Goal: Find specific page/section: Find specific page/section

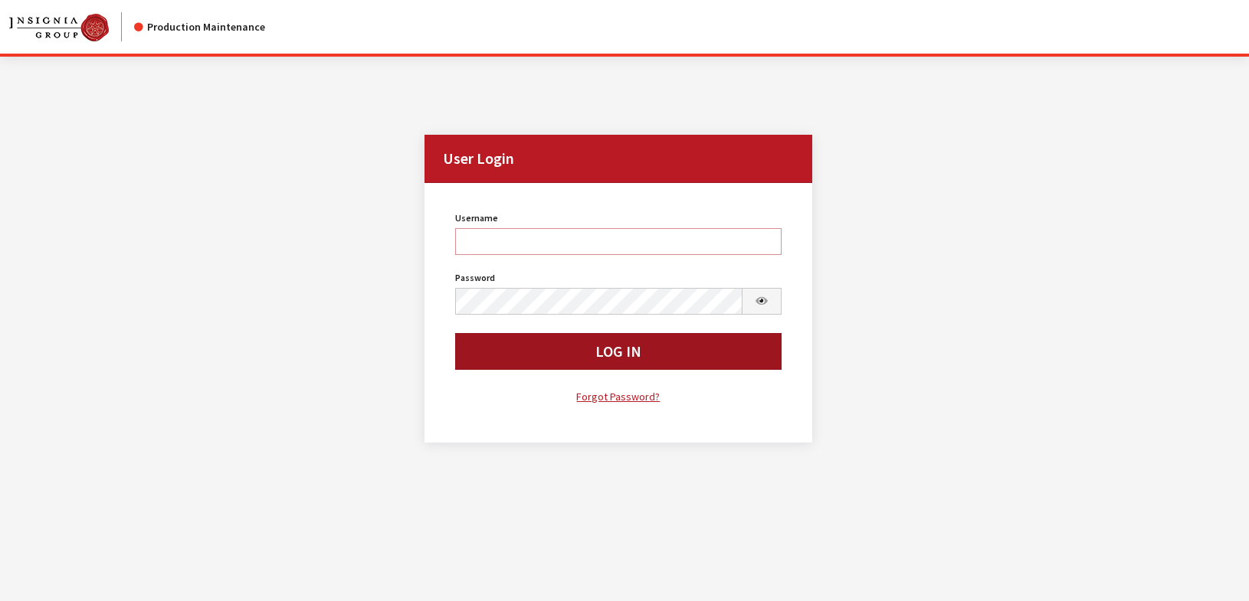
type input "rgoodwin"
click at [556, 348] on button "Log In" at bounding box center [618, 351] width 326 height 37
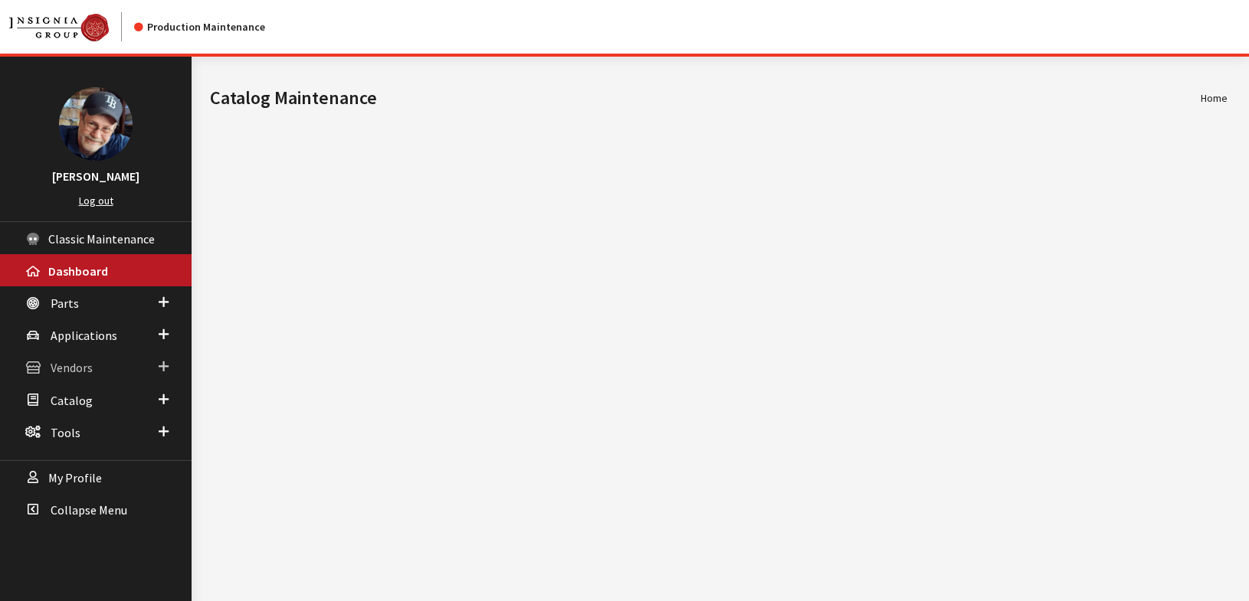
click at [74, 371] on span "Vendors" at bounding box center [72, 368] width 42 height 15
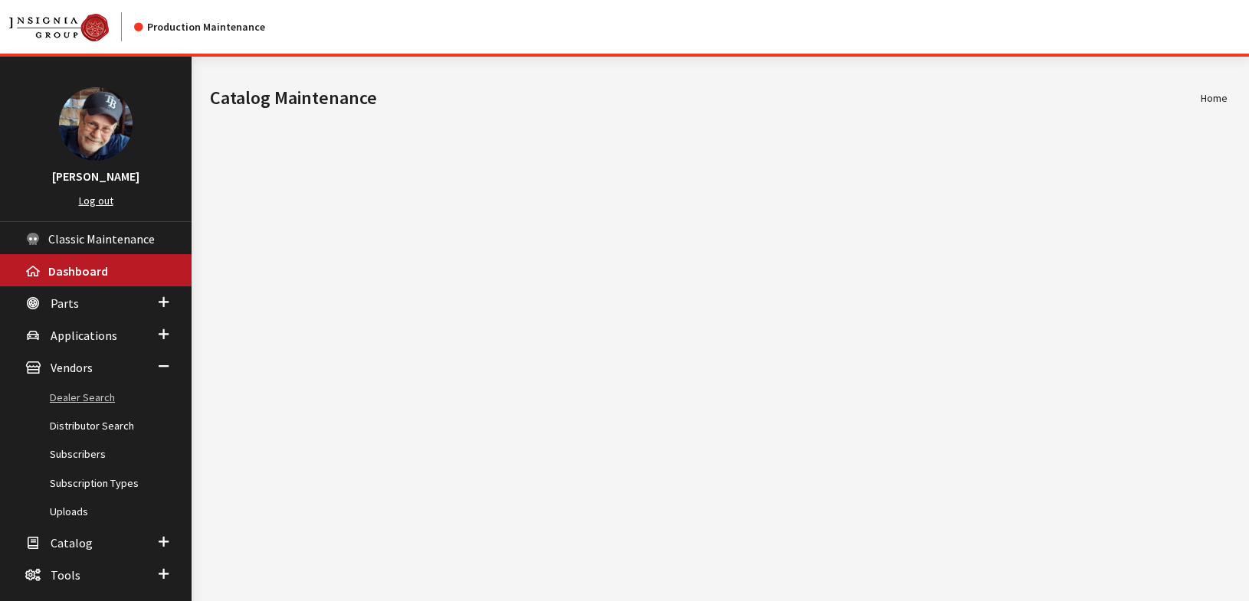
click at [83, 401] on link "Dealer Search" at bounding box center [95, 398] width 191 height 28
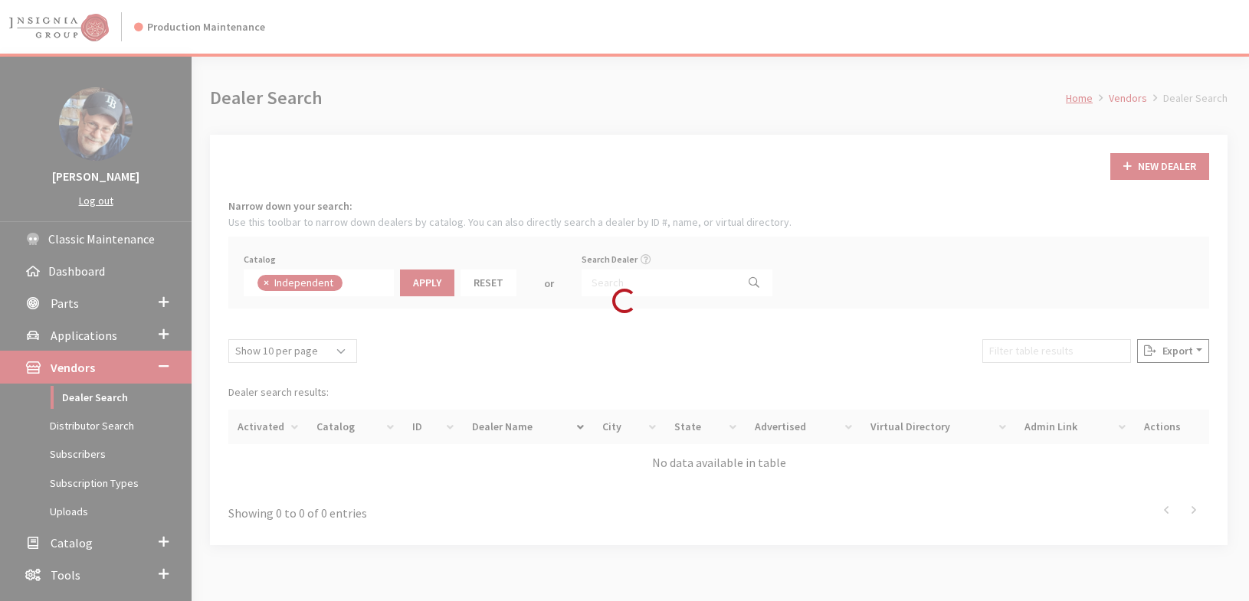
scroll to position [112, 0]
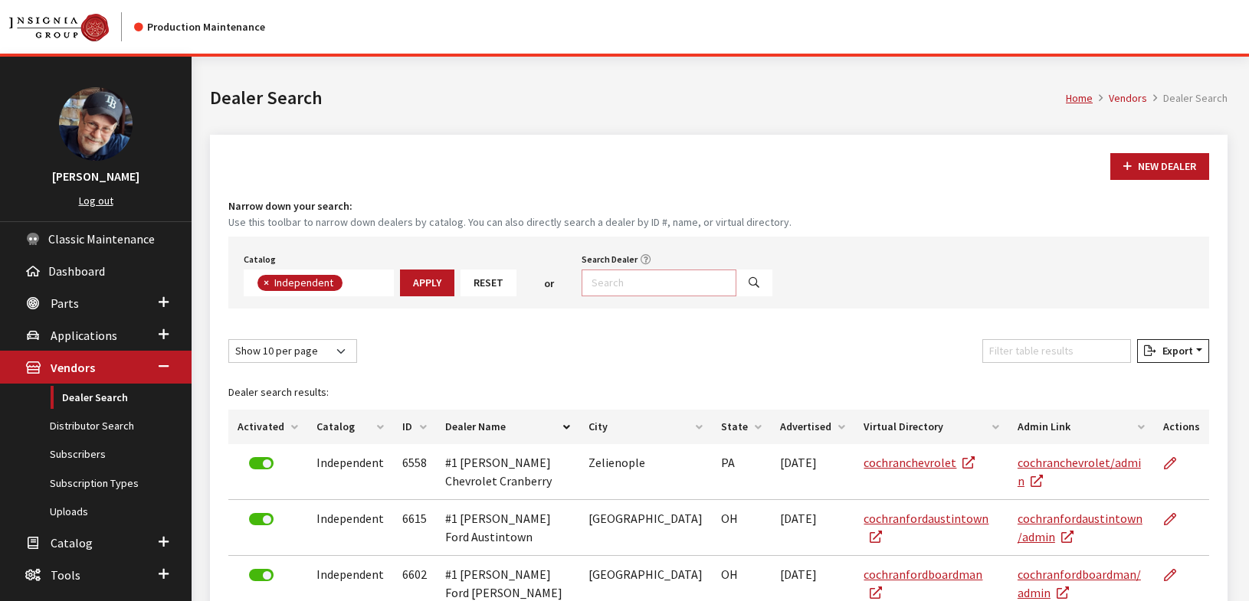
click at [669, 284] on input "Search Dealer" at bounding box center [658, 283] width 155 height 27
type input "demojlr"
select select
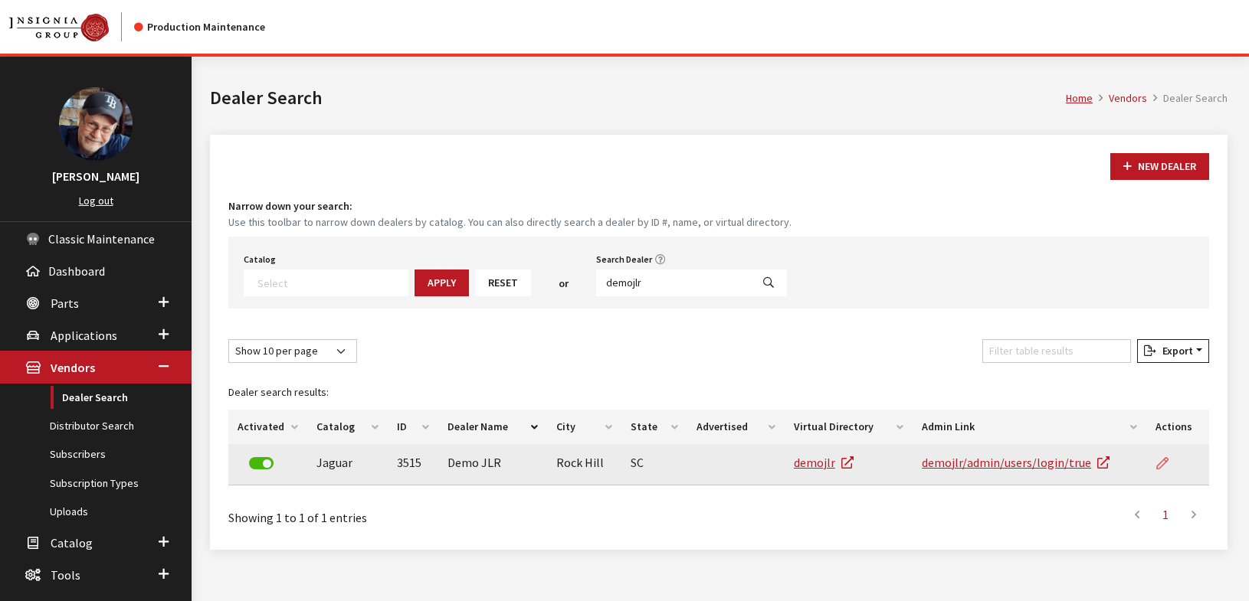
click at [1157, 463] on icon at bounding box center [1162, 464] width 12 height 12
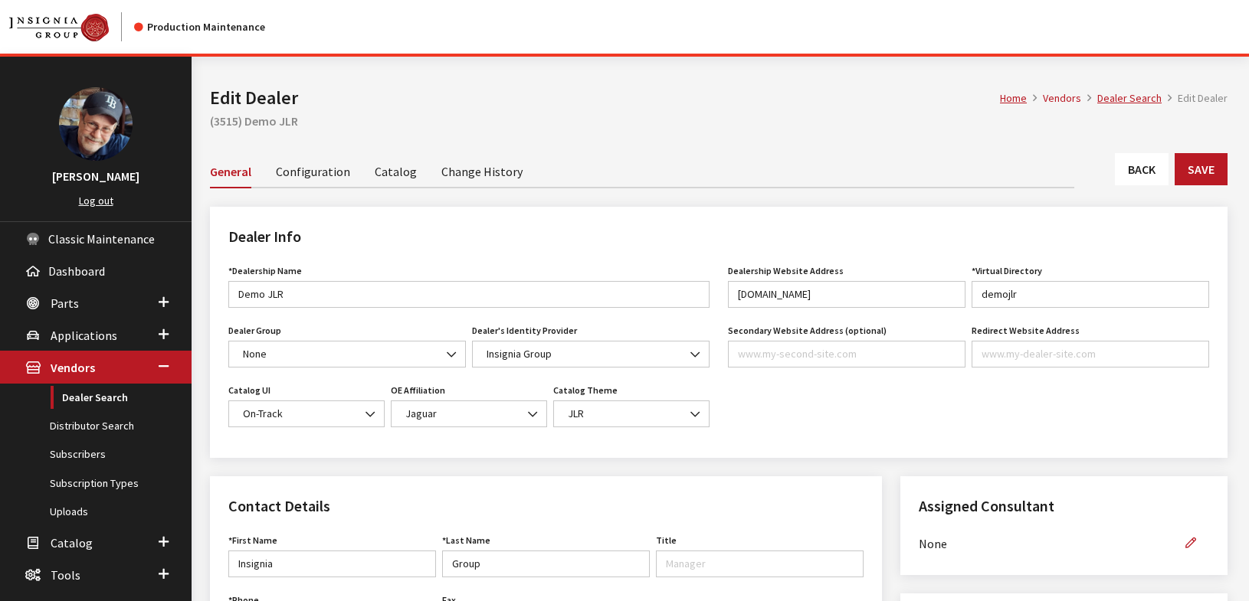
click at [393, 172] on link "Catalog" at bounding box center [396, 171] width 42 height 32
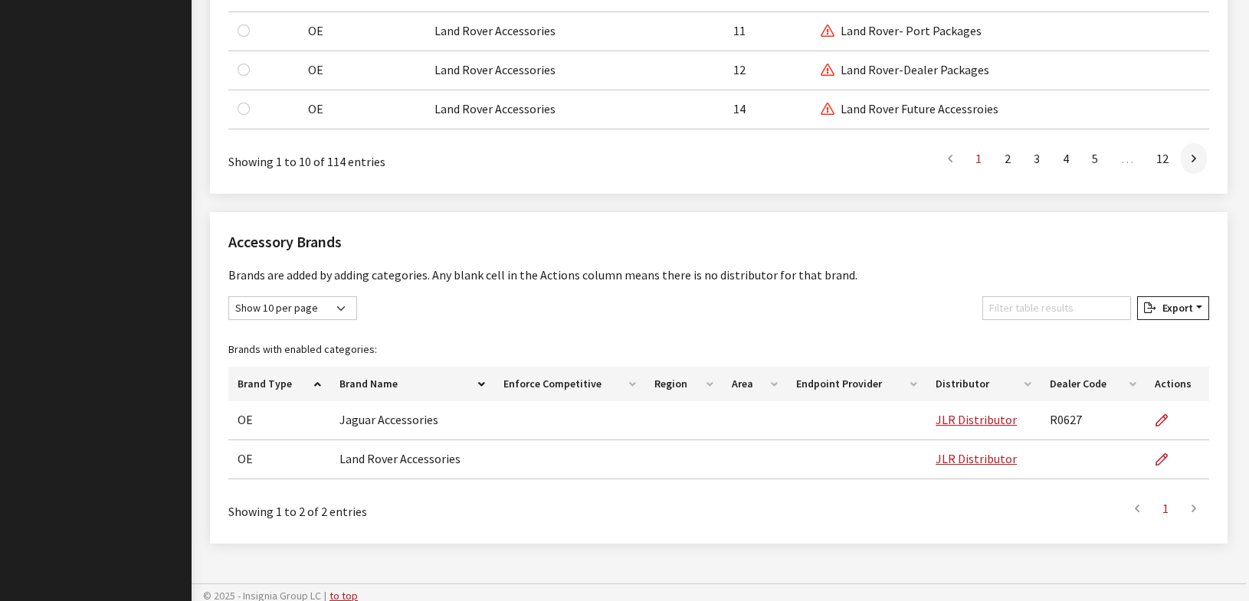
scroll to position [1498, 0]
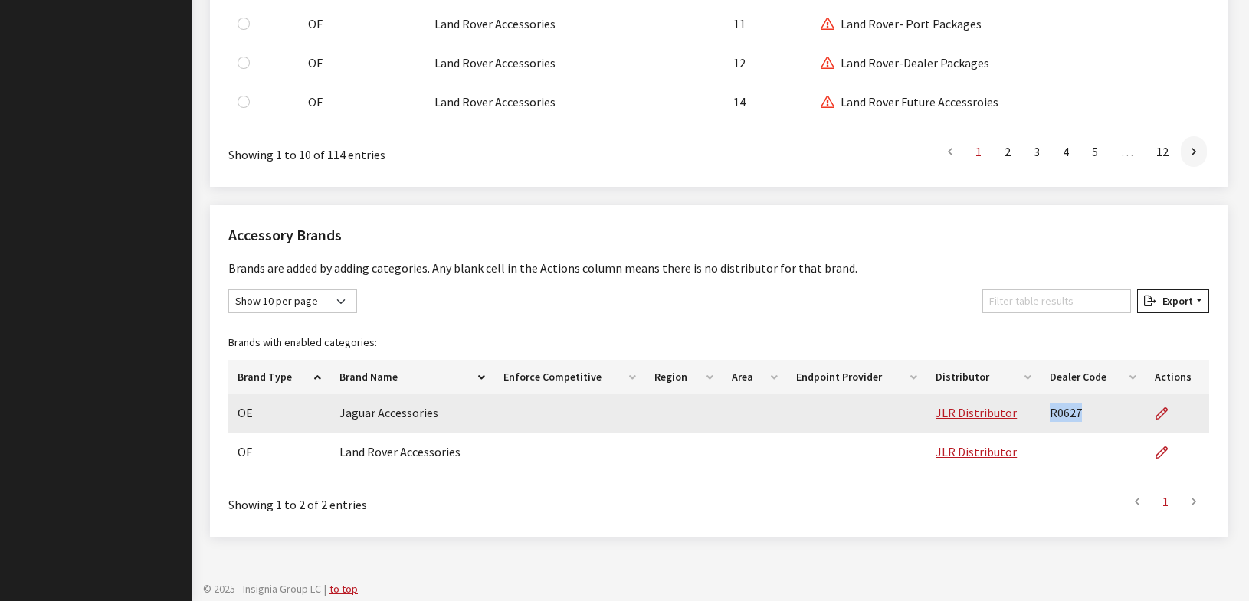
drag, startPoint x: 1082, startPoint y: 417, endPoint x: 1043, endPoint y: 417, distance: 38.3
click at [1043, 417] on td "R0627" at bounding box center [1093, 413] width 106 height 39
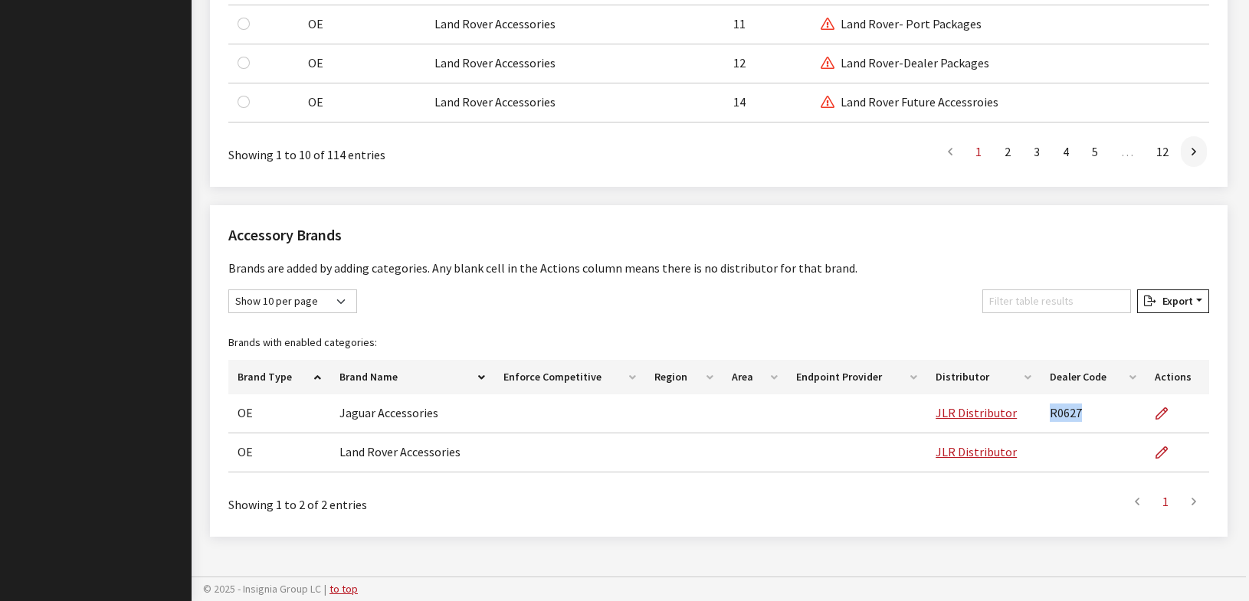
copy td "R0627"
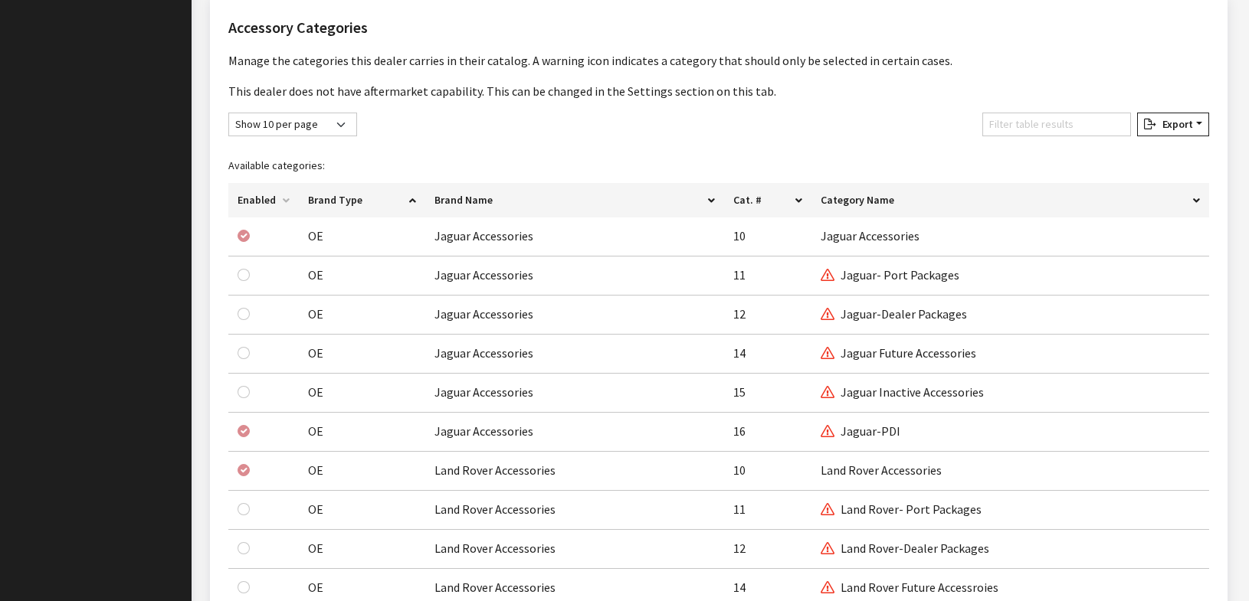
scroll to position [997, 0]
